Goal: Check status: Check status

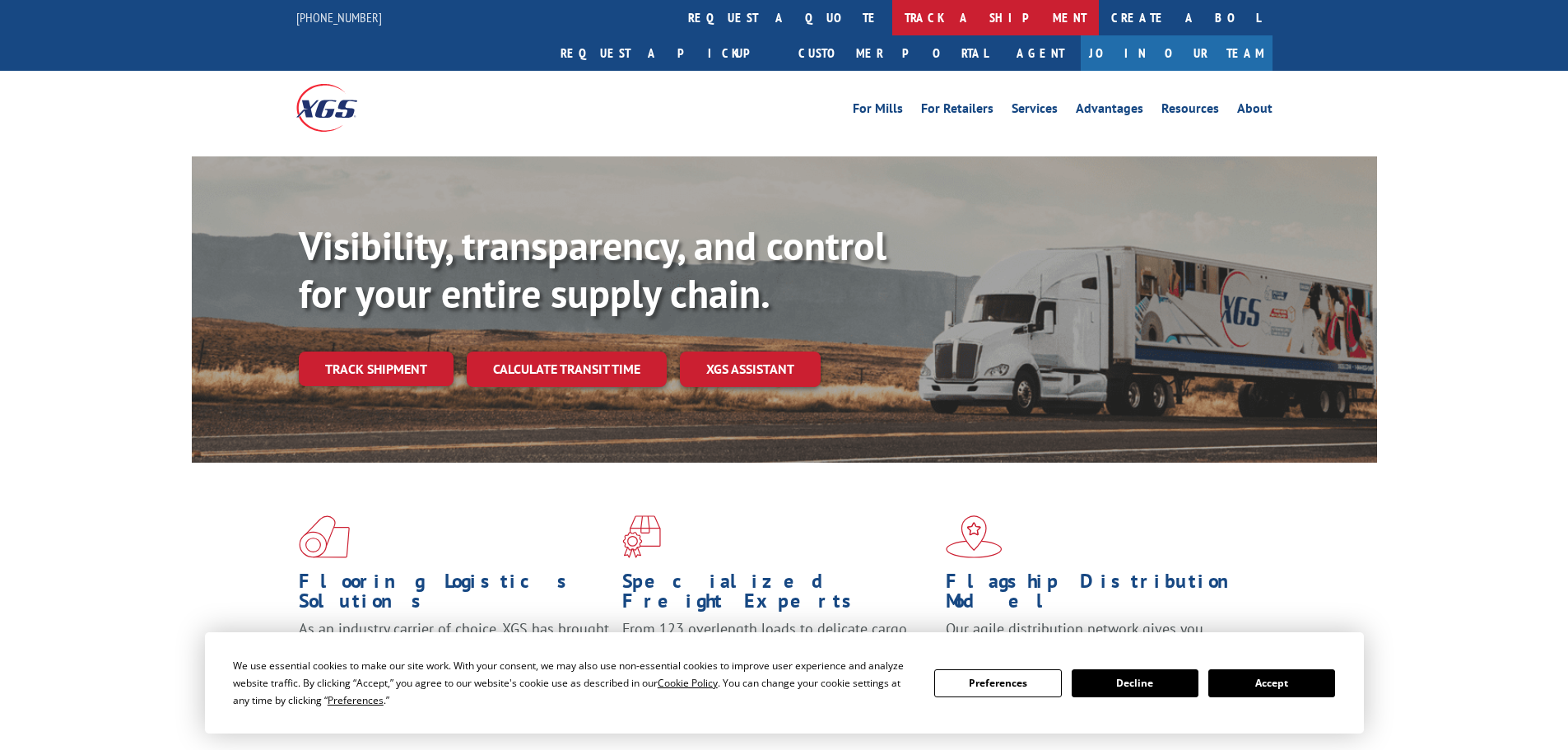
click at [892, 10] on link "track a shipment" at bounding box center [995, 18] width 206 height 36
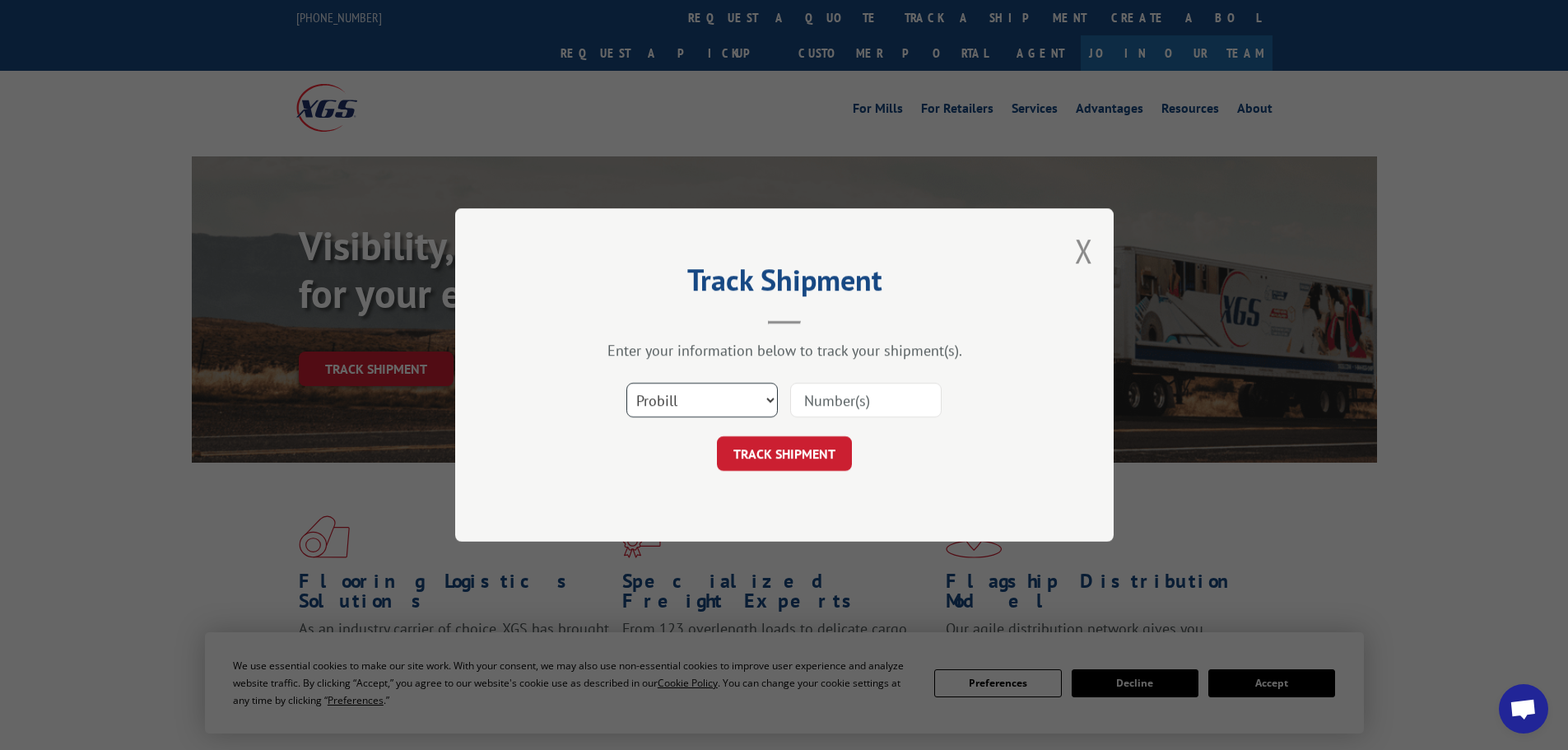
click at [661, 397] on select "Select category... Probill BOL PO" at bounding box center [702, 399] width 152 height 35
select select "po"
click at [626, 382] on select "Select category... Probill BOL PO" at bounding box center [702, 399] width 152 height 35
click at [857, 388] on input at bounding box center [865, 399] width 152 height 35
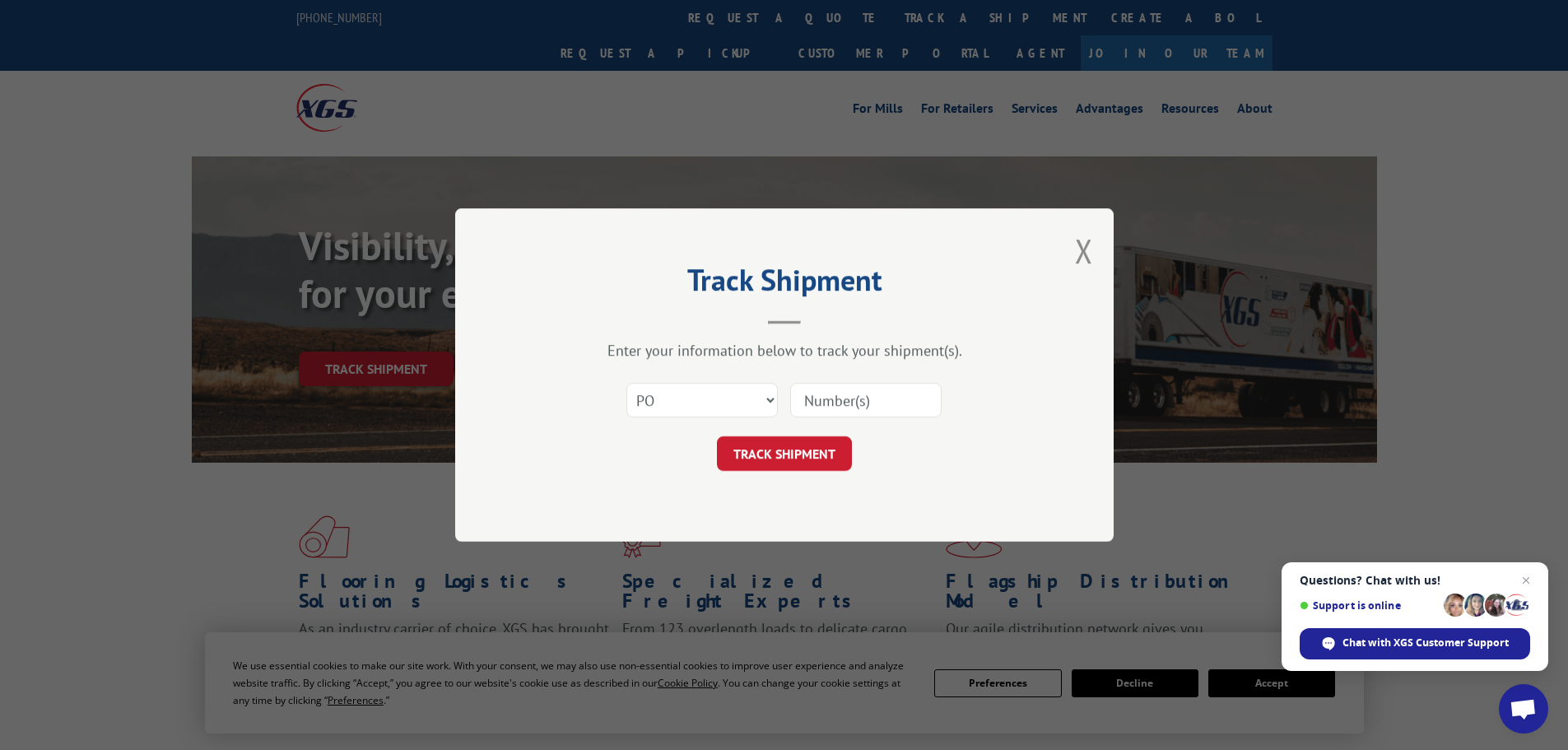
paste input "10543710"
type input "10543710"
click at [796, 465] on button "TRACK SHIPMENT" at bounding box center [784, 453] width 135 height 35
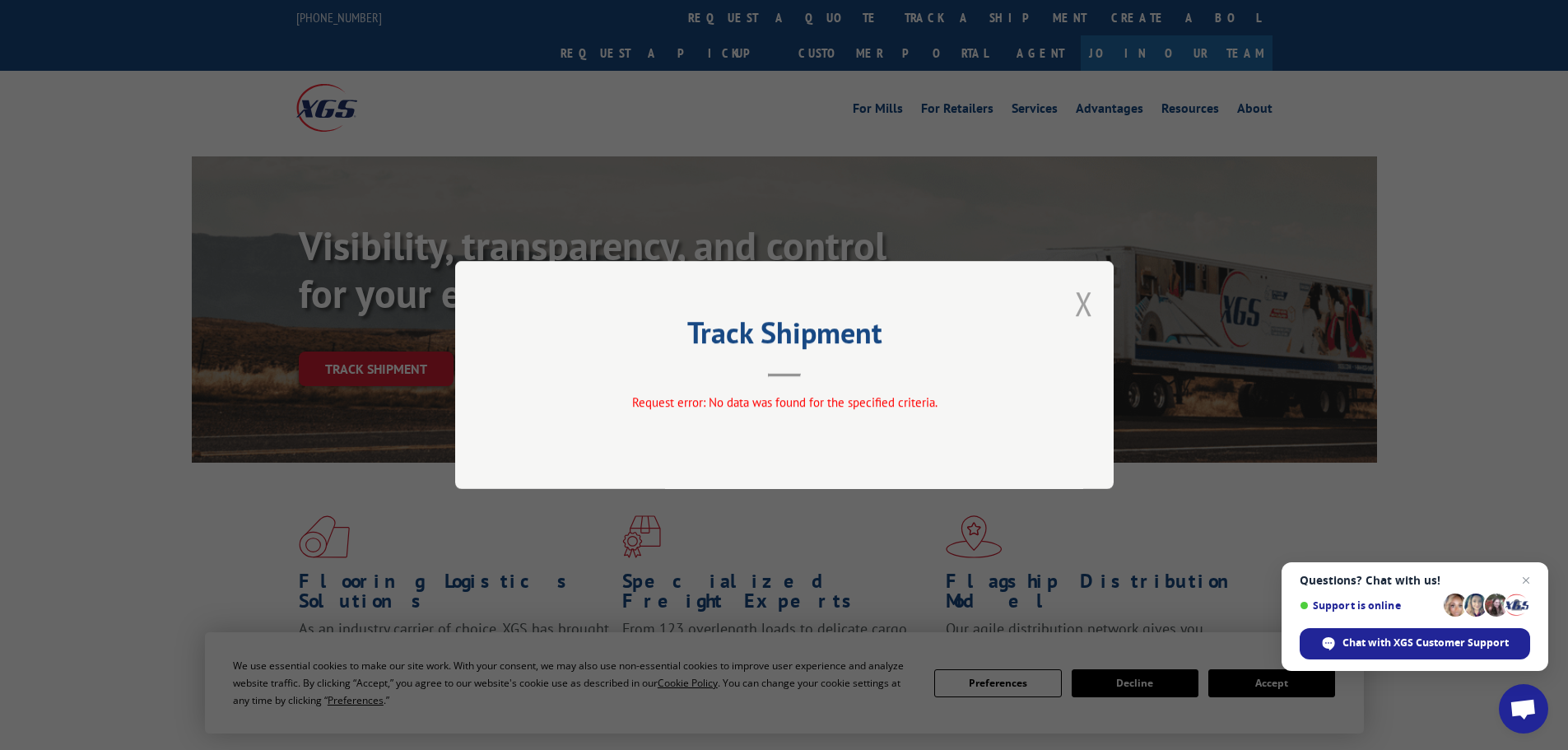
click at [1087, 304] on button "Close modal" at bounding box center [1084, 303] width 18 height 44
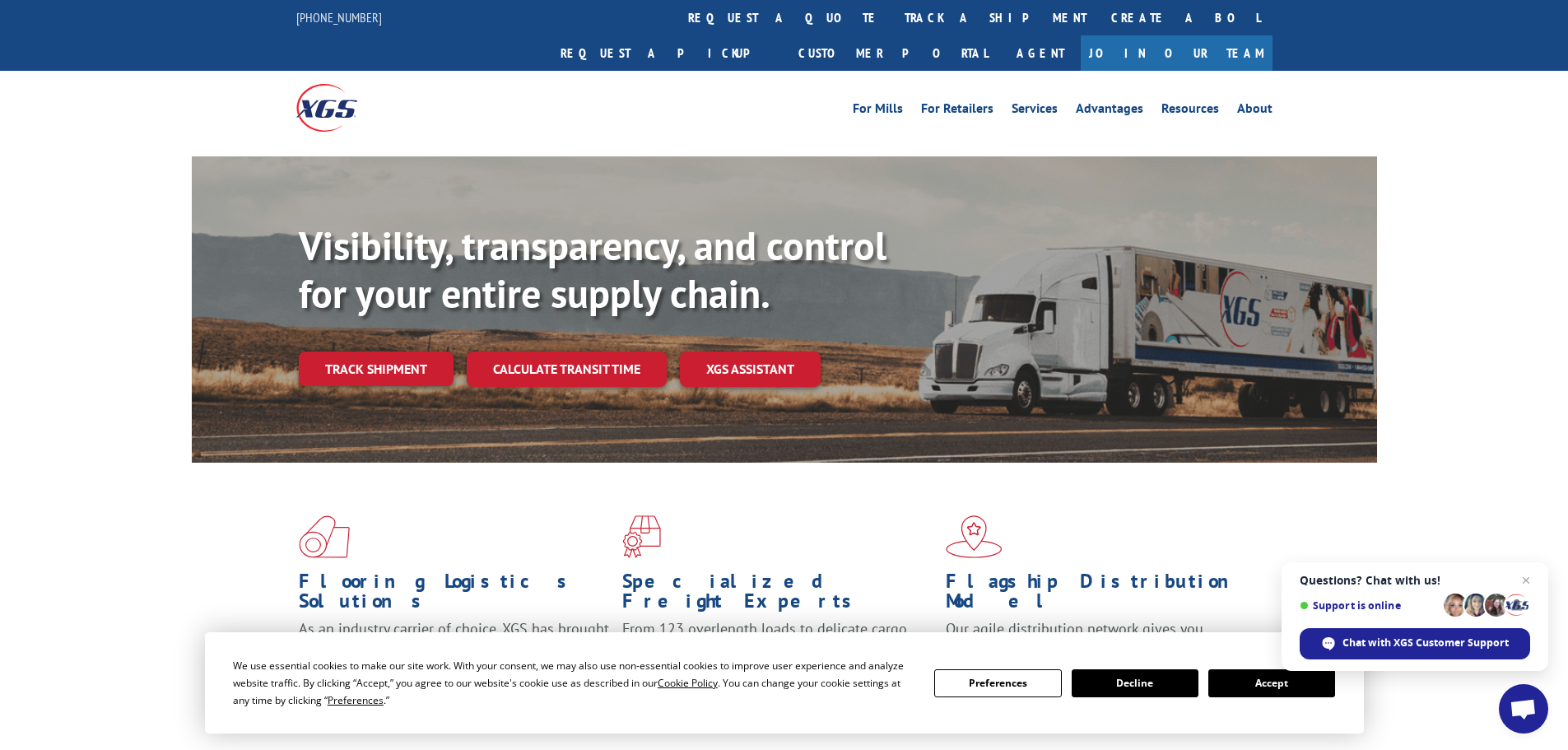
click at [892, 29] on link "track a shipment" at bounding box center [995, 18] width 206 height 36
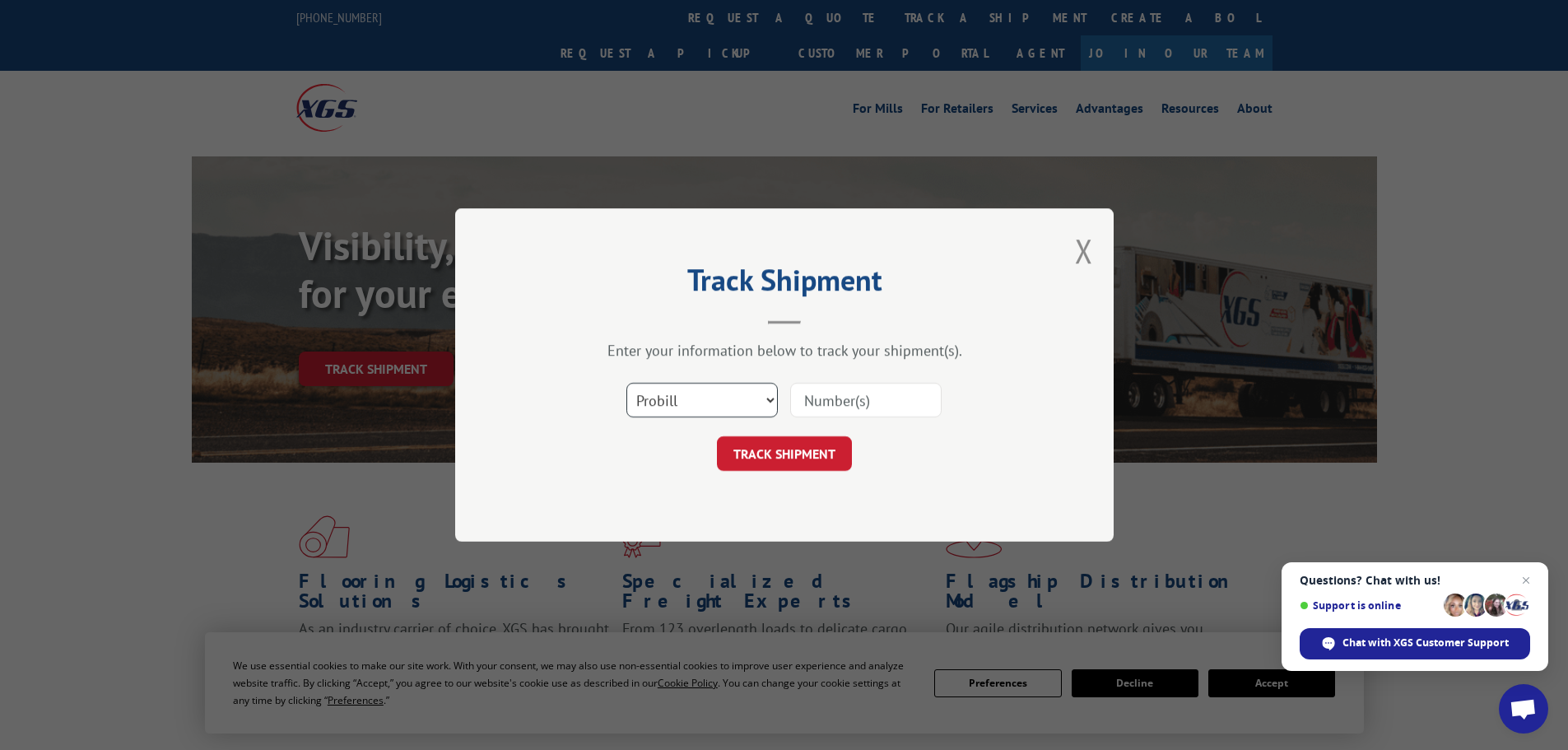
click at [651, 409] on select "Select category... Probill BOL PO" at bounding box center [702, 399] width 152 height 35
select select "po"
click at [626, 382] on select "Select category... Probill BOL PO" at bounding box center [702, 399] width 152 height 35
click at [858, 397] on input at bounding box center [865, 399] width 152 height 35
paste input "10543779"
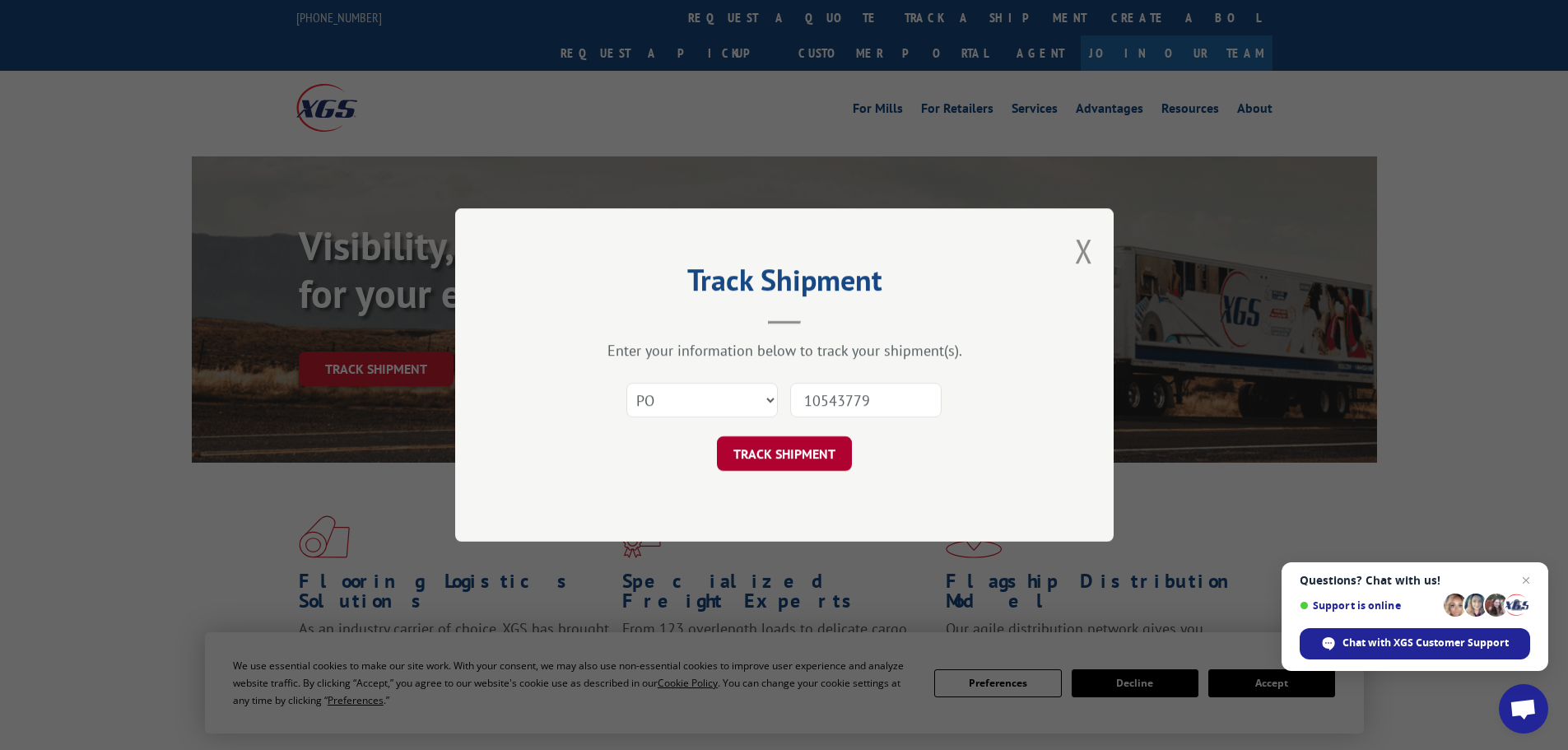
type input "10543779"
click at [783, 460] on button "TRACK SHIPMENT" at bounding box center [784, 453] width 135 height 35
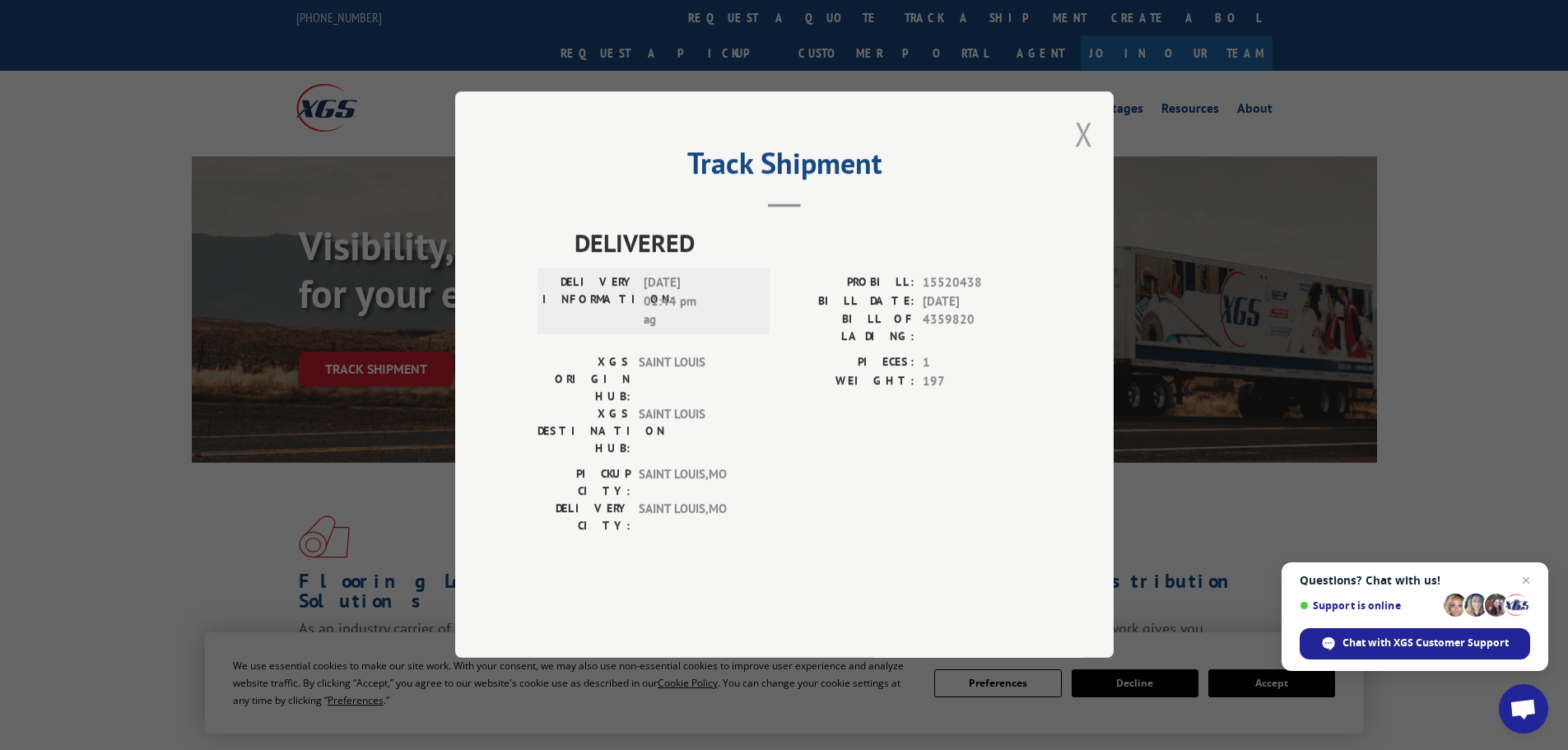
click at [1084, 156] on button "Close modal" at bounding box center [1084, 134] width 18 height 44
